Goal: Task Accomplishment & Management: Use online tool/utility

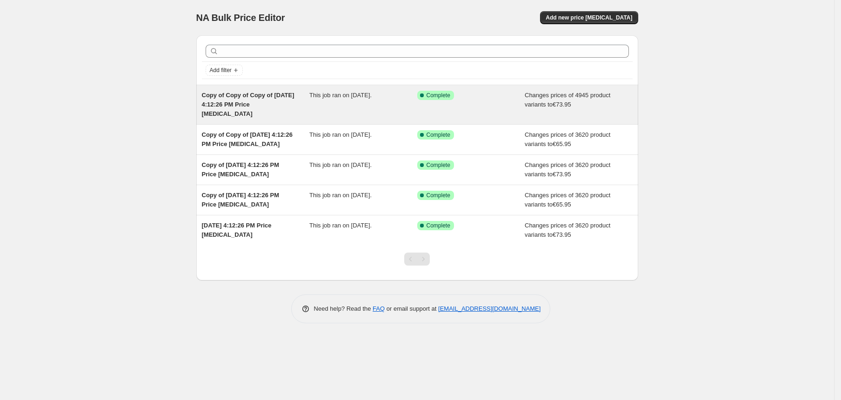
click at [258, 109] on div "Copy of Copy of Copy of Jun 5, 2025, 4:12:26 PM Price change job" at bounding box center [256, 105] width 108 height 28
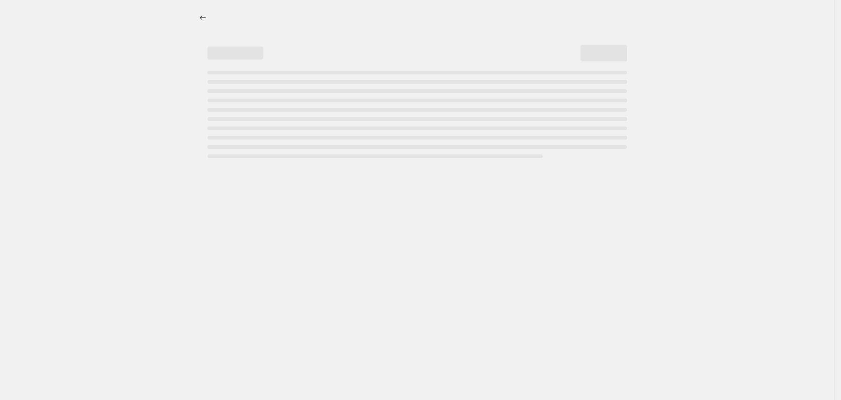
select select "title"
select select "contains"
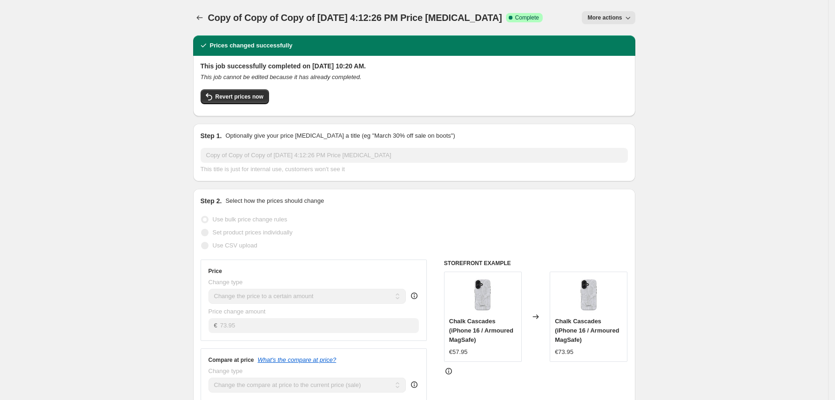
scroll to position [0, 0]
click at [622, 16] on span "More actions" at bounding box center [604, 16] width 34 height 7
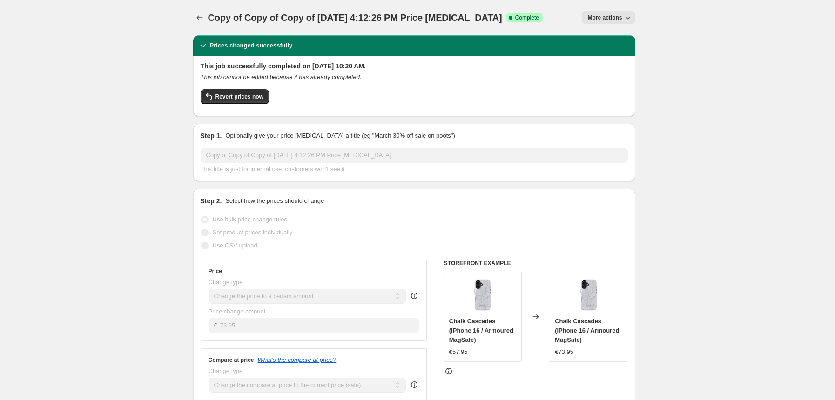
drag, startPoint x: 619, startPoint y: 9, endPoint x: 619, endPoint y: 16, distance: 7.0
click at [619, 16] on div "Copy of Copy of Copy of Jun 5, 2025, 4:12:26 PM Price change job. This page is …" at bounding box center [414, 17] width 442 height 35
click at [619, 16] on span "More actions" at bounding box center [604, 17] width 34 height 7
click at [624, 49] on span "Copy to new job" at bounding box center [613, 52] width 43 height 7
select select "title"
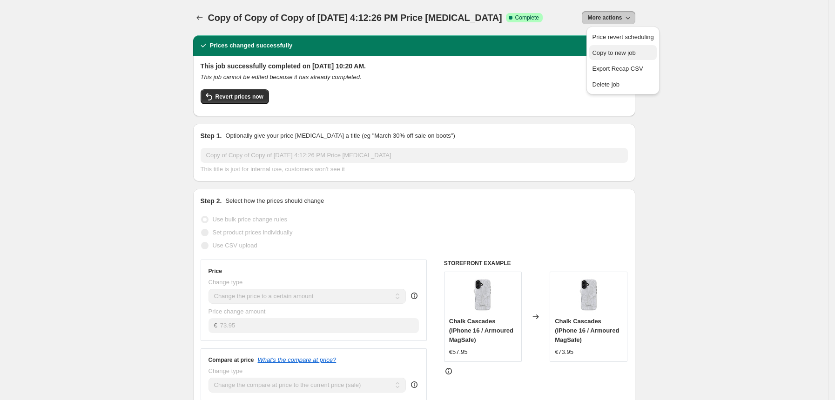
select select "contains"
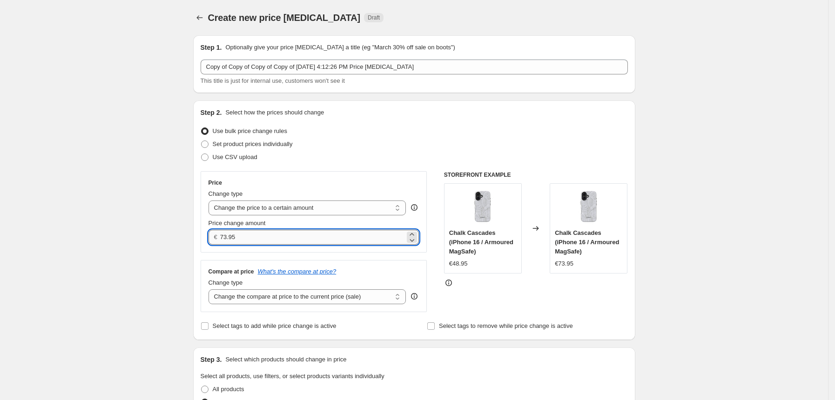
click at [281, 230] on input "73.95" at bounding box center [312, 237] width 185 height 15
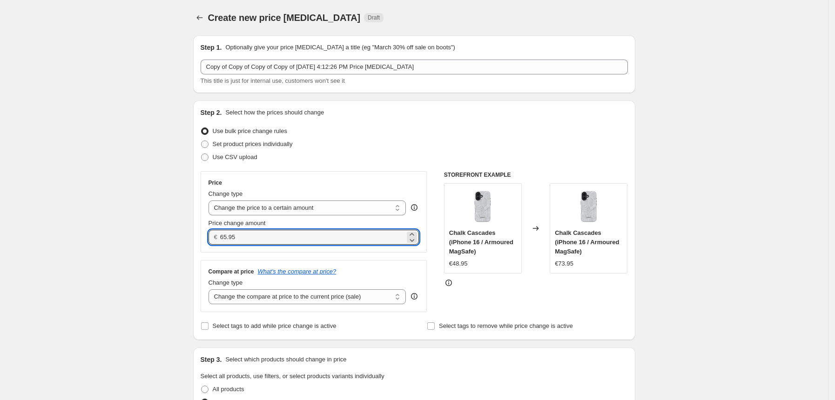
type input "65.95"
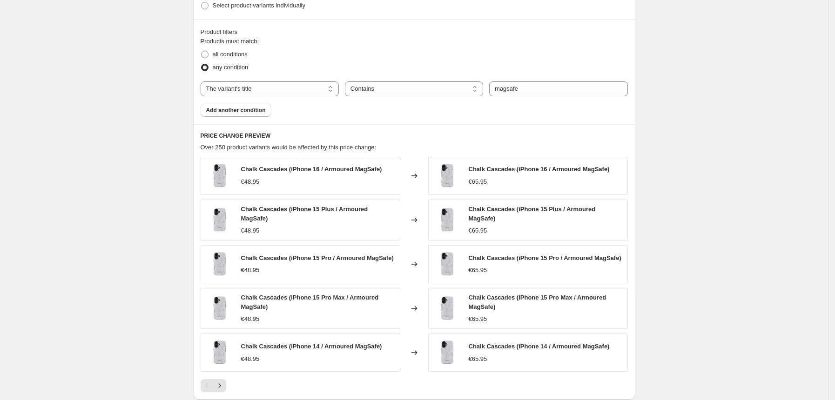
scroll to position [551, 0]
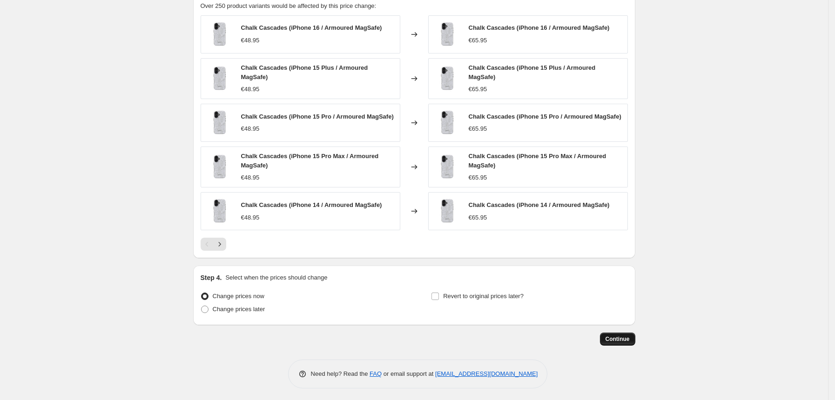
click at [609, 337] on span "Continue" at bounding box center [617, 338] width 24 height 7
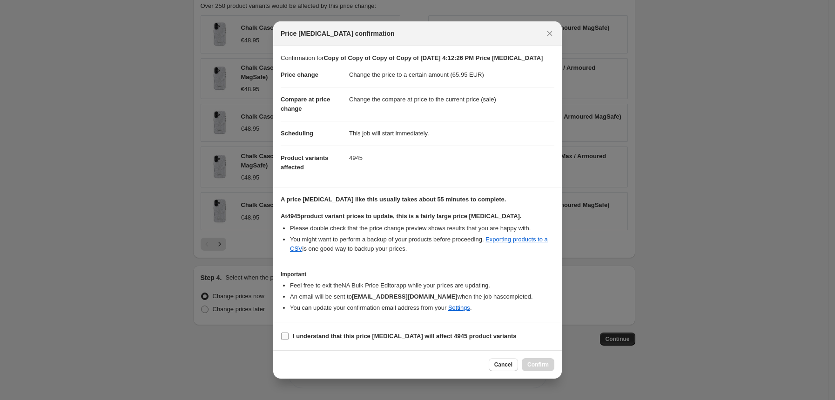
click at [283, 336] on input "I understand that this price change job will affect 4945 product variants" at bounding box center [284, 336] width 7 height 7
checkbox input "true"
click at [541, 366] on span "Confirm" at bounding box center [537, 364] width 21 height 7
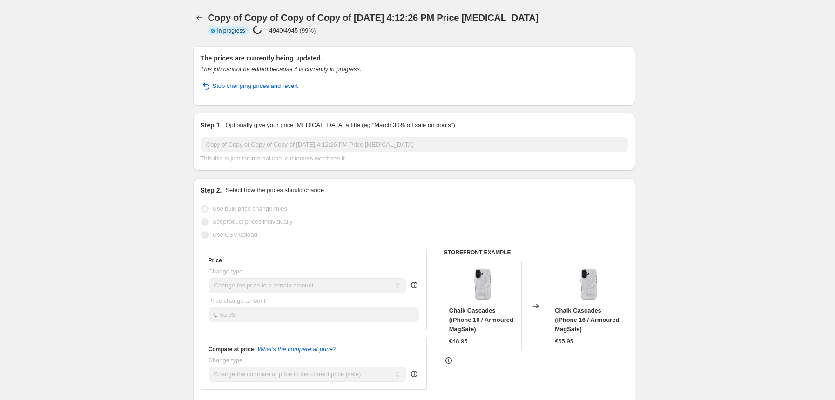
select select "title"
select select "contains"
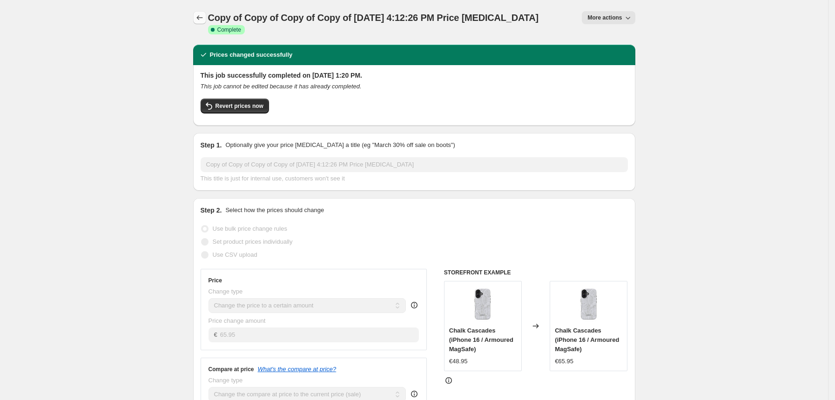
click at [201, 15] on icon "Price change jobs" at bounding box center [199, 17] width 9 height 9
